Goal: Register for event/course: Sign up to attend an event or enroll in a course

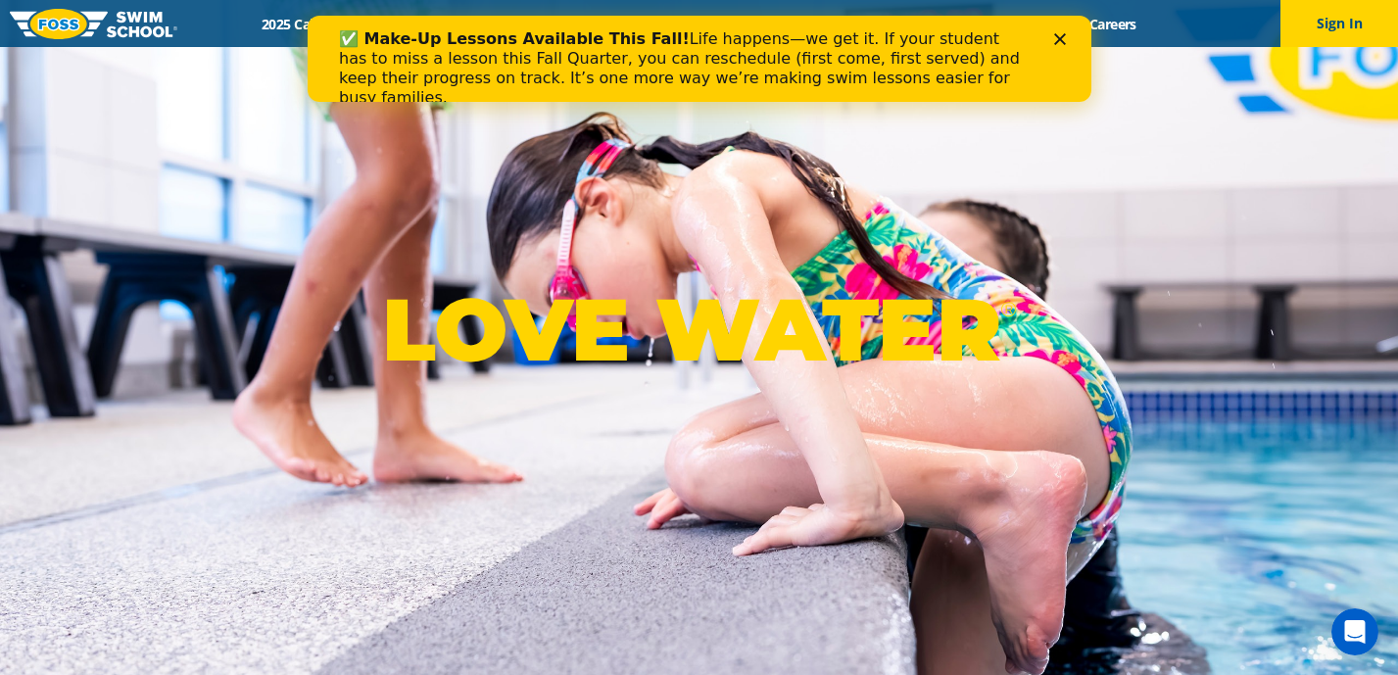
click at [1063, 34] on polygon "Close" at bounding box center [1059, 39] width 12 height 12
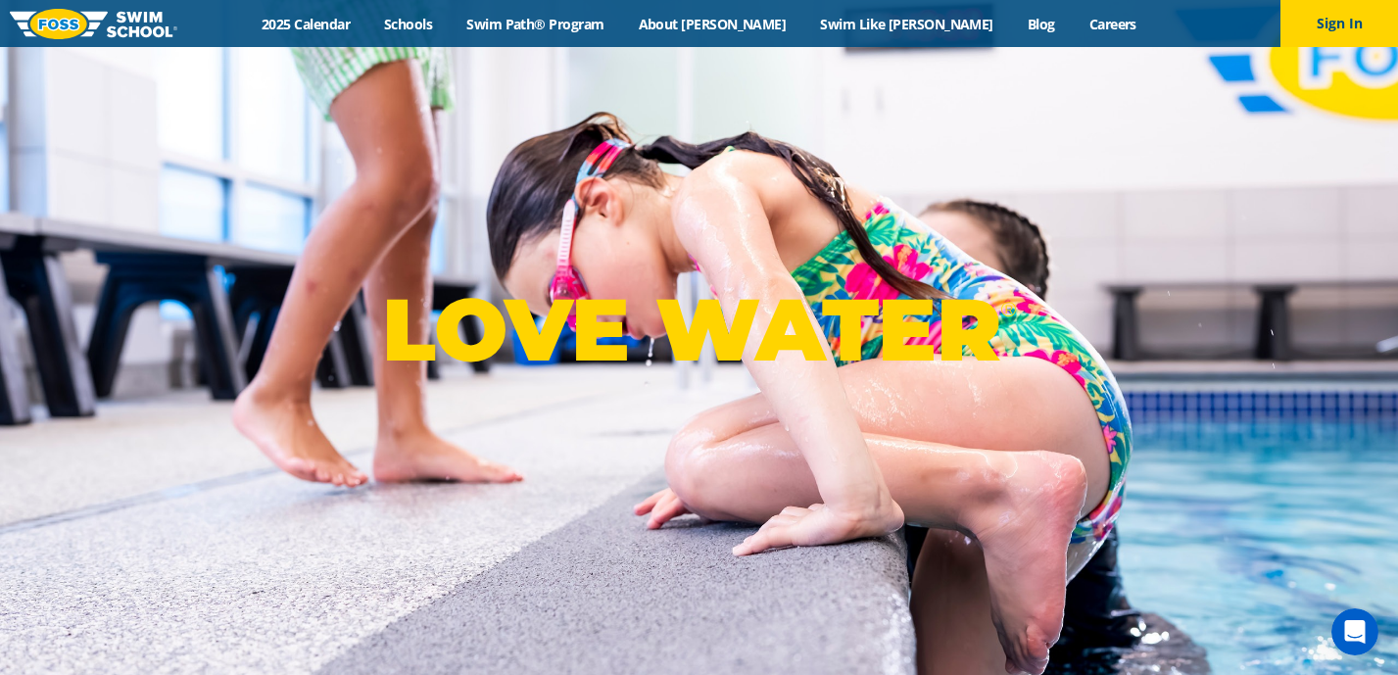
click at [413, 34] on div "Menu 2025 Calendar Schools Swim Path® Program About FOSS Swim Like Regan Blog C…" at bounding box center [699, 23] width 1398 height 47
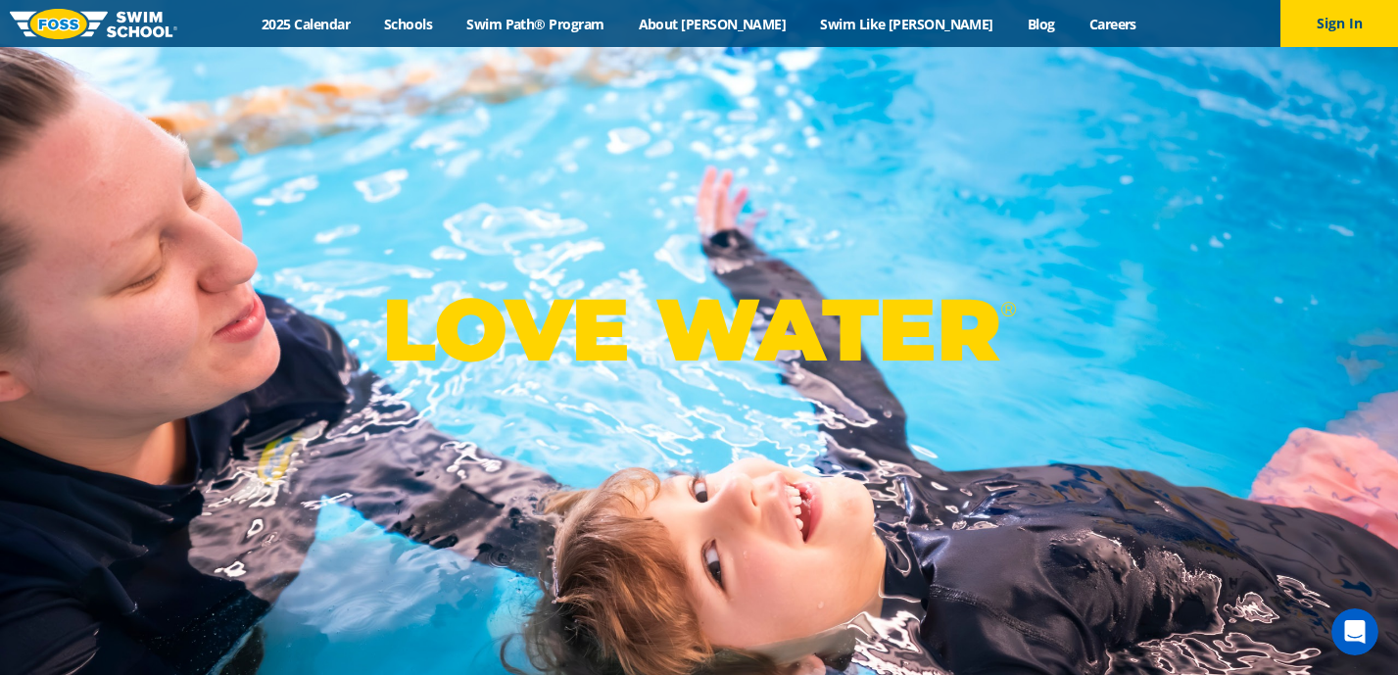
click at [413, 34] on div "Menu 2025 Calendar Schools Swim Path® Program About FOSS Swim Like Regan Blog C…" at bounding box center [699, 23] width 1398 height 47
click at [367, 28] on link "2025 Calendar" at bounding box center [306, 24] width 122 height 19
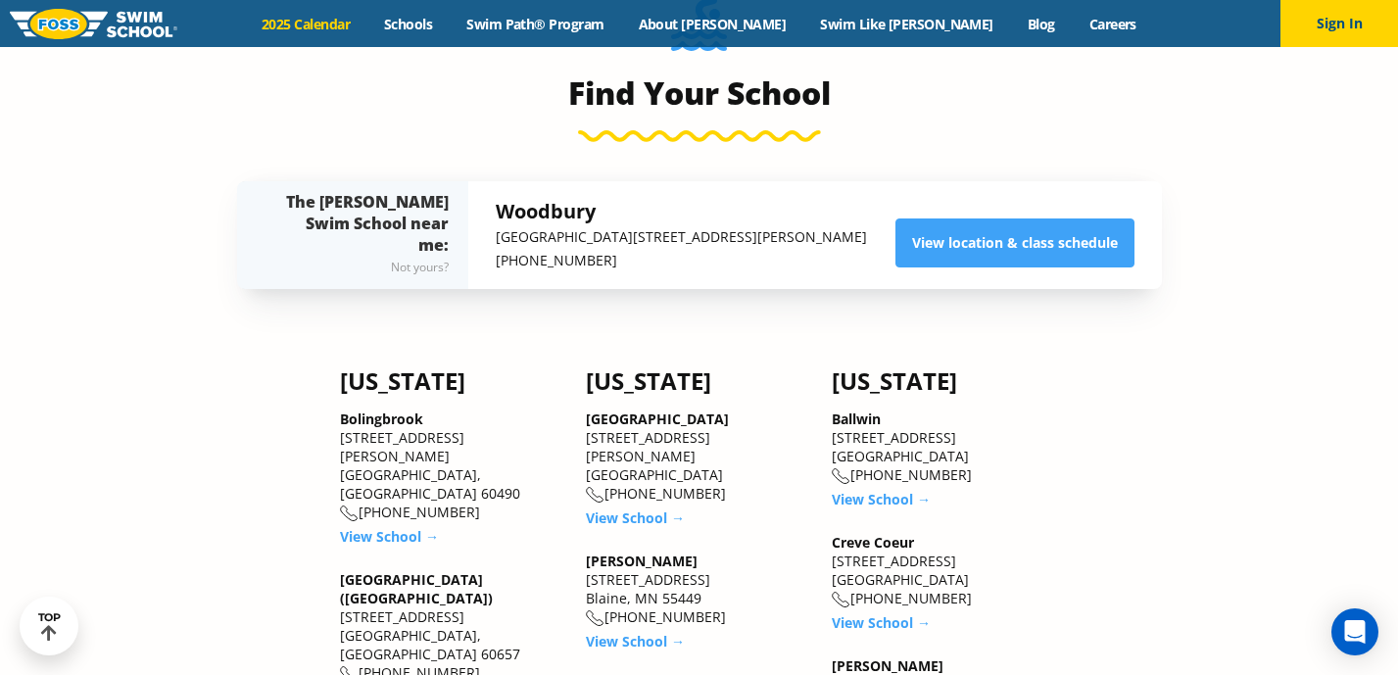
scroll to position [2088, 0]
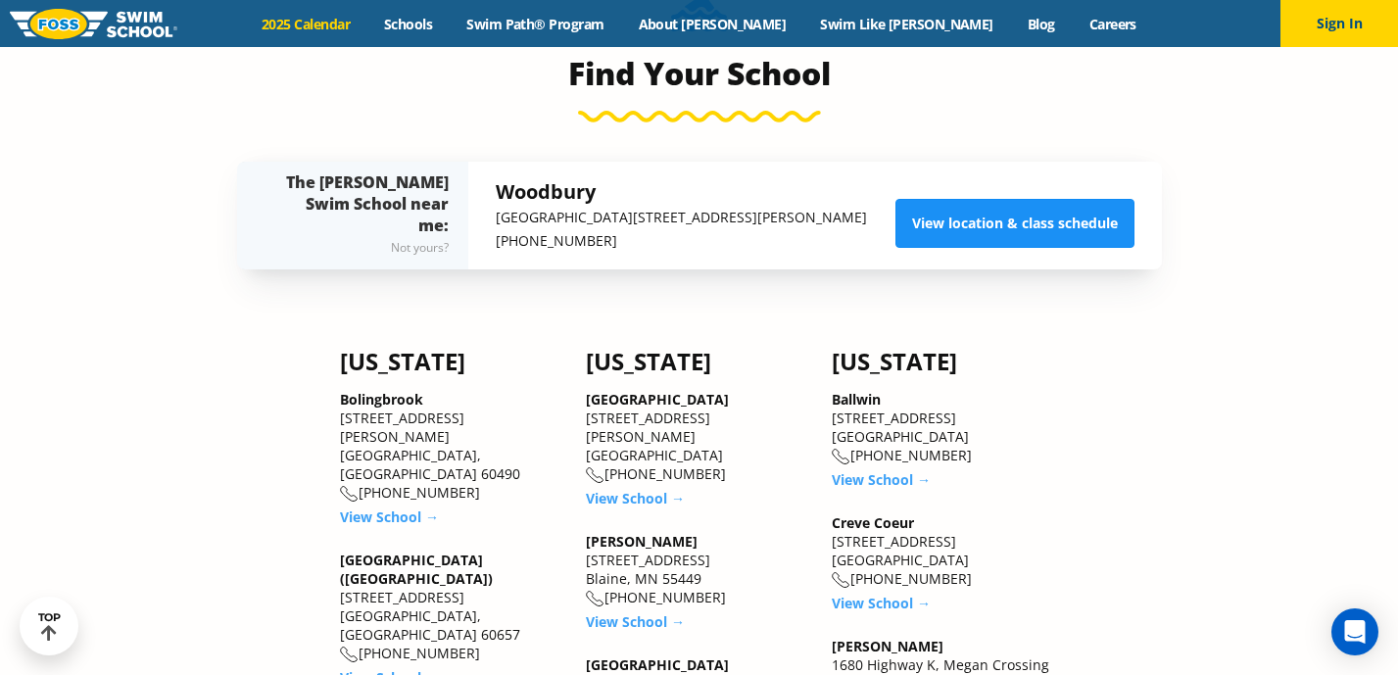
click at [936, 235] on link "View location & class schedule" at bounding box center [1015, 223] width 239 height 49
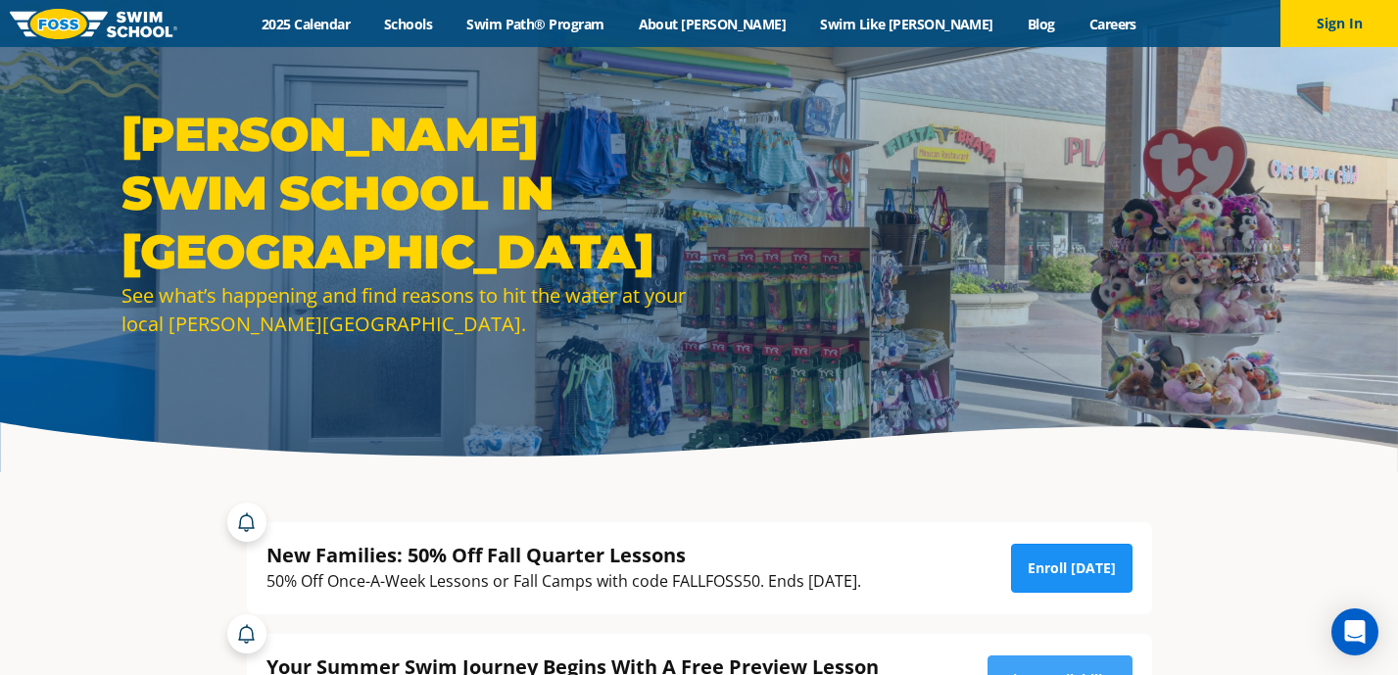
click at [1075, 557] on link "Enroll Today" at bounding box center [1072, 568] width 122 height 49
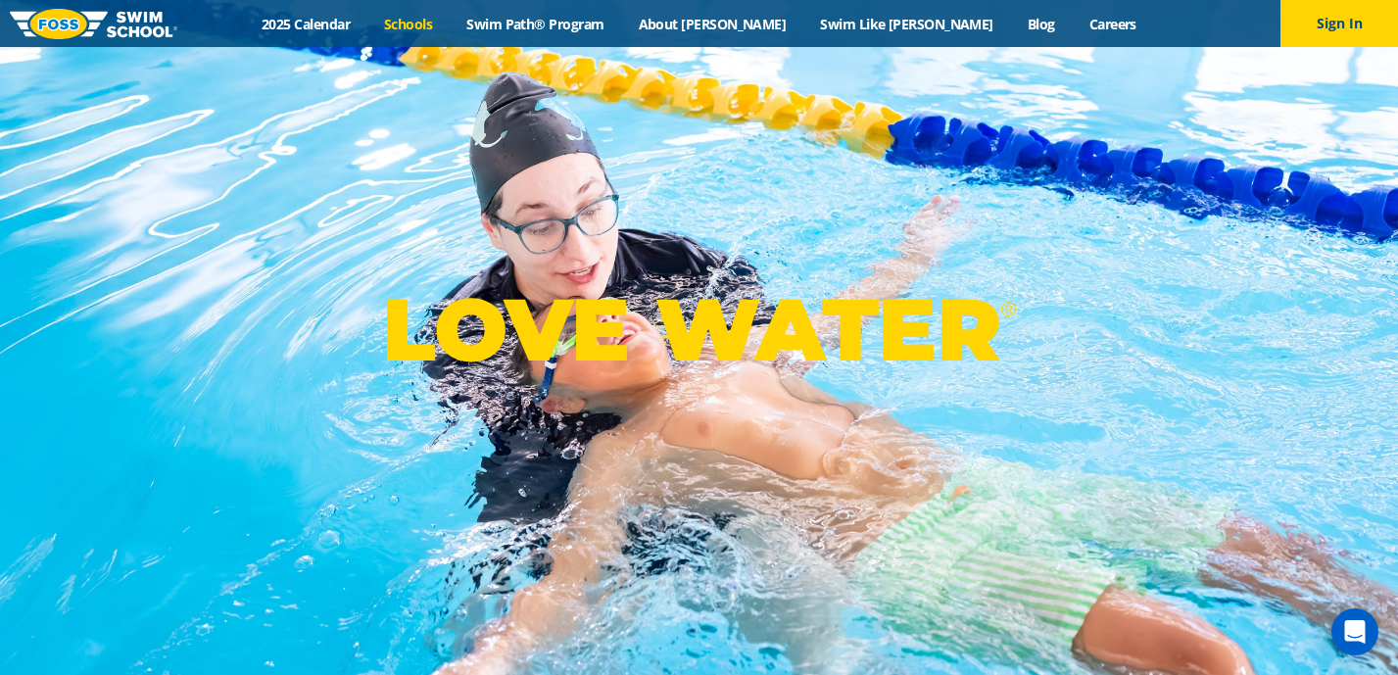
click at [450, 24] on link "Schools" at bounding box center [408, 24] width 82 height 19
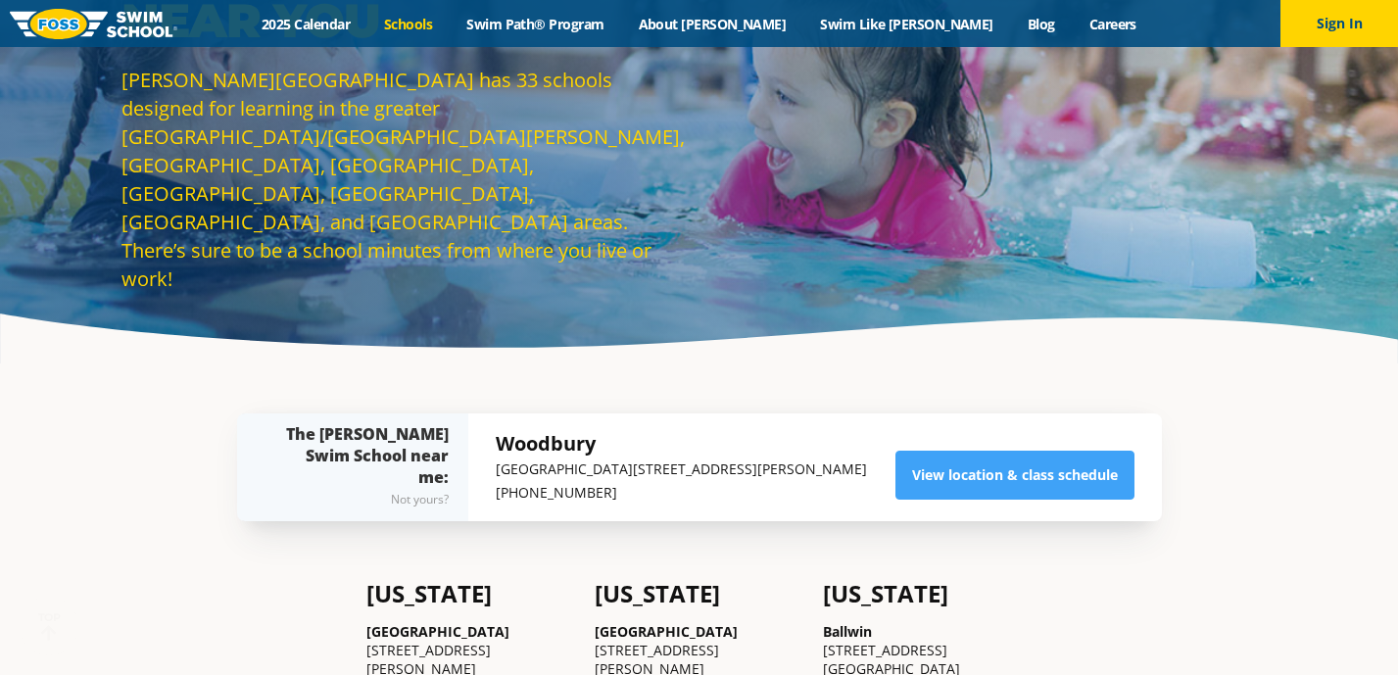
scroll to position [111, 0]
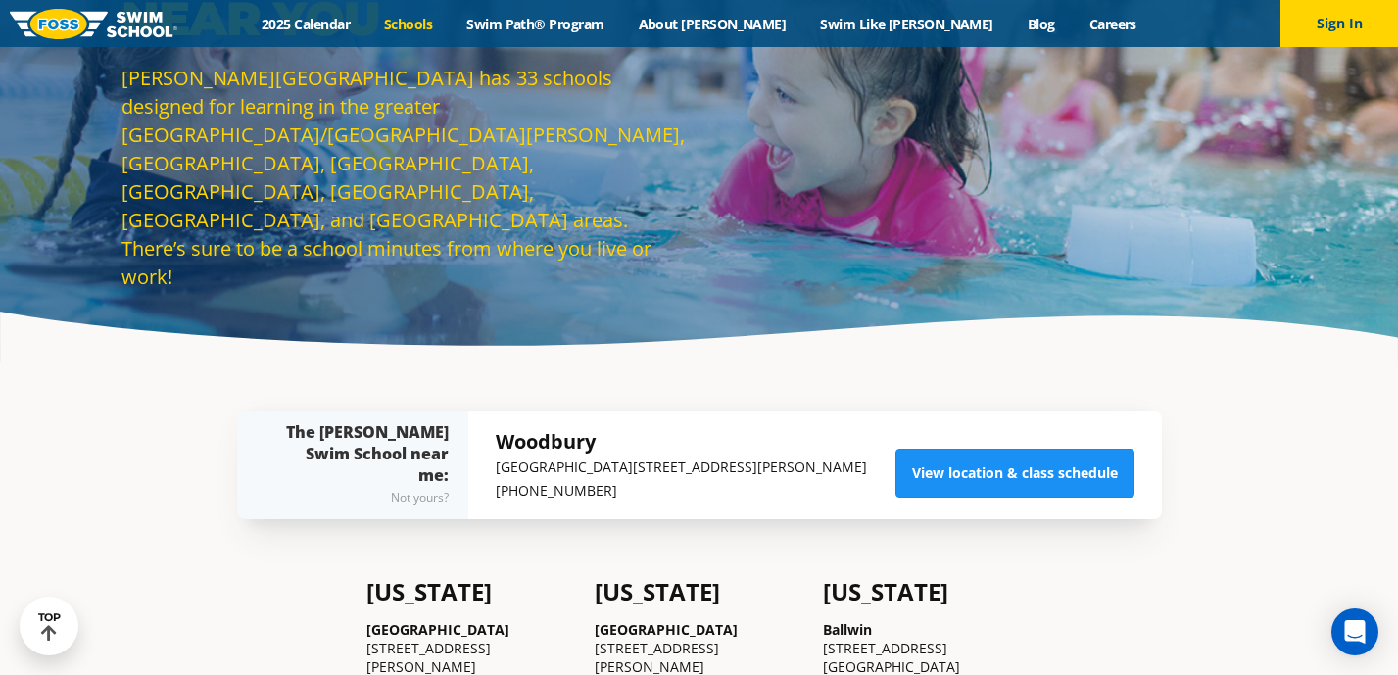
click at [970, 494] on link "View location & class schedule" at bounding box center [1015, 473] width 239 height 49
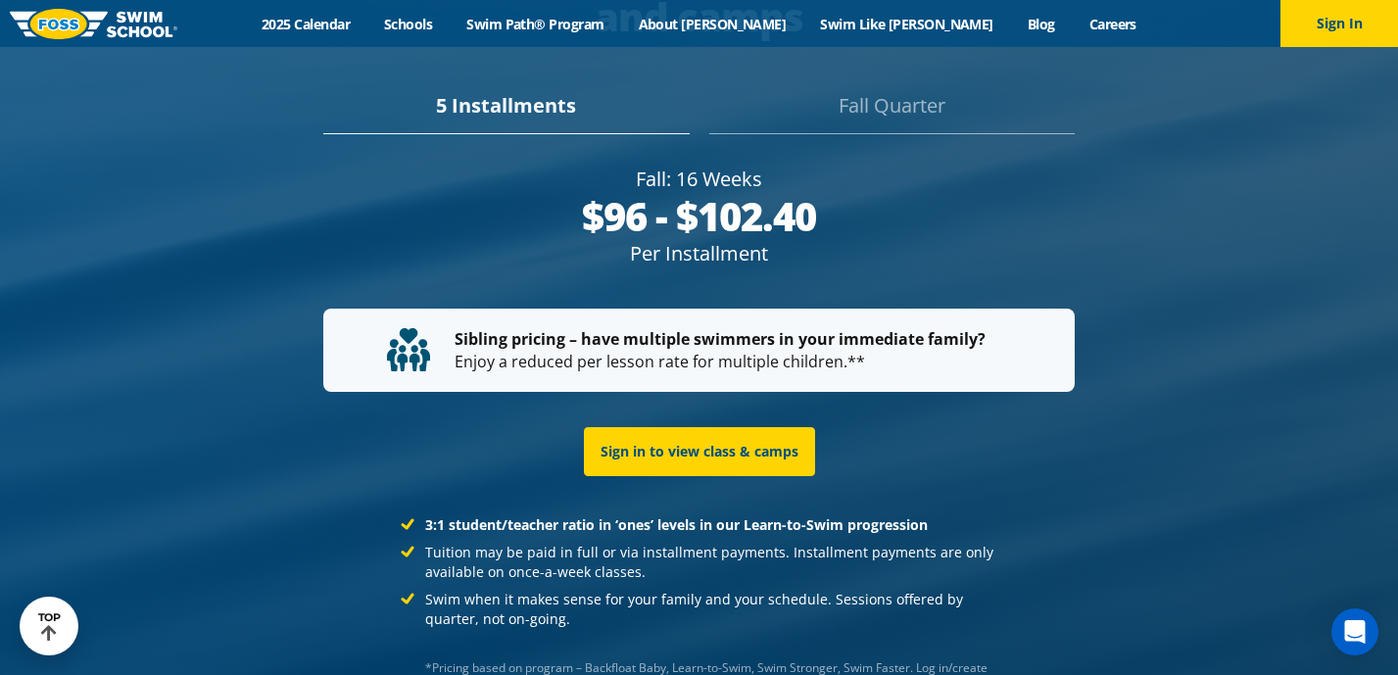
scroll to position [3730, 0]
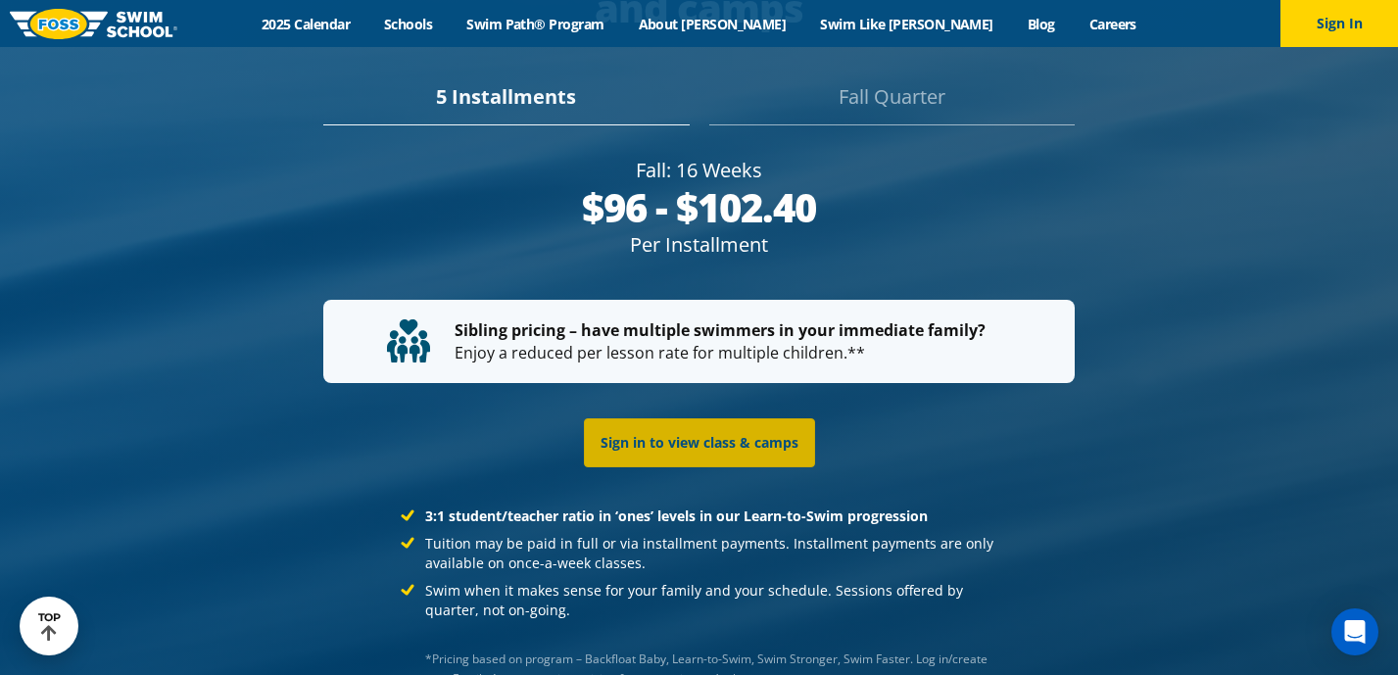
click at [808, 426] on link "Sign in to view class & camps" at bounding box center [699, 442] width 231 height 49
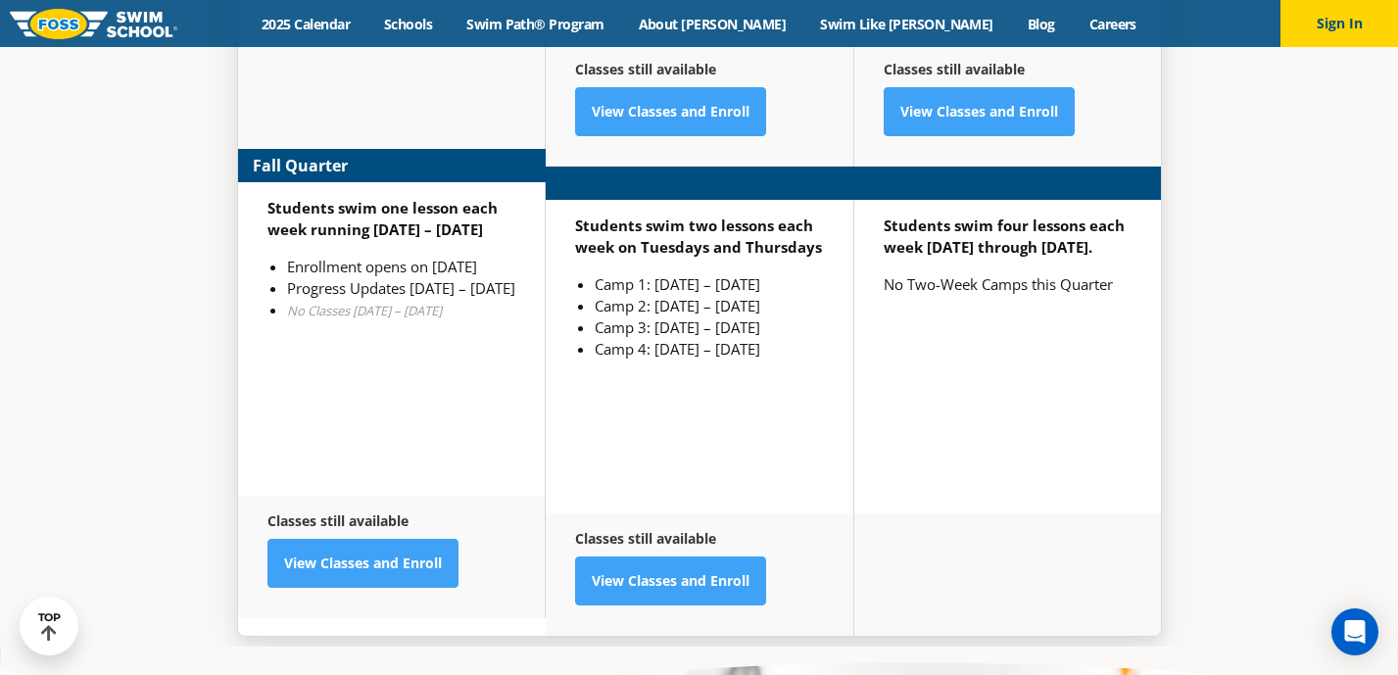
scroll to position [5097, 0]
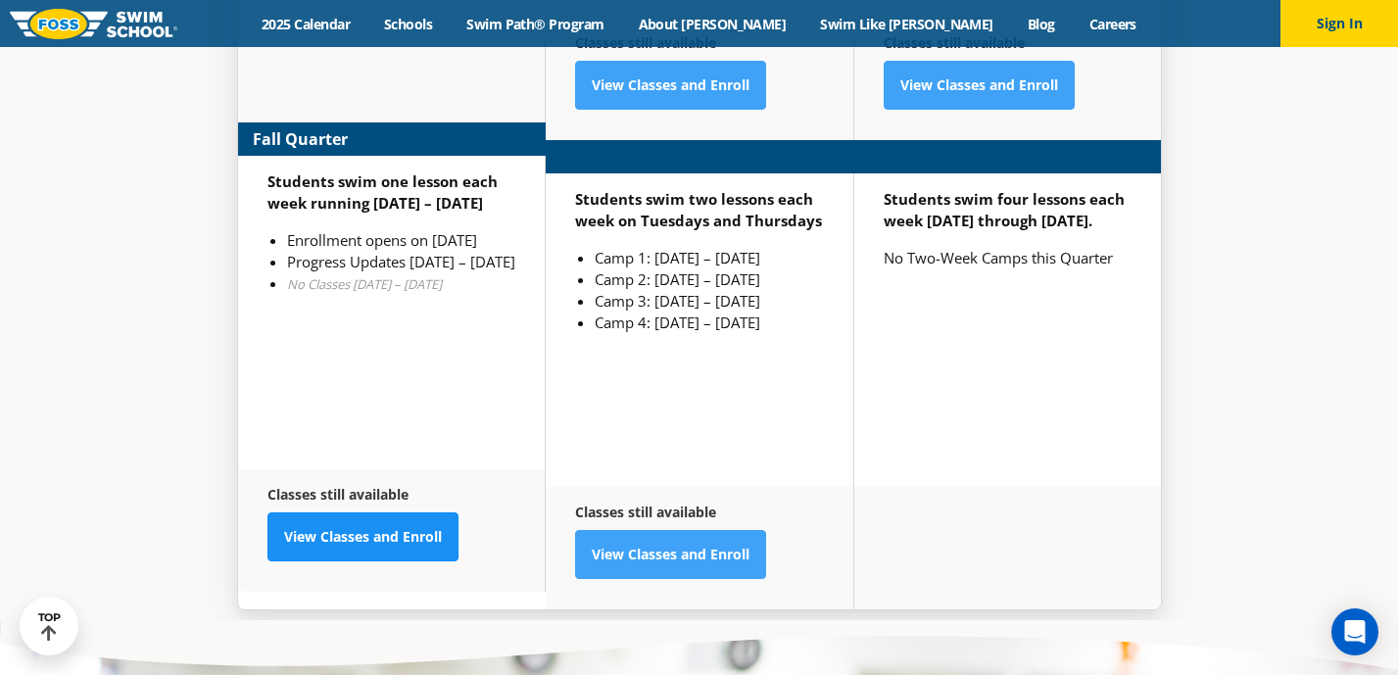
click at [419, 513] on link "View Classes and Enroll" at bounding box center [363, 537] width 191 height 49
